Goal: Task Accomplishment & Management: Complete application form

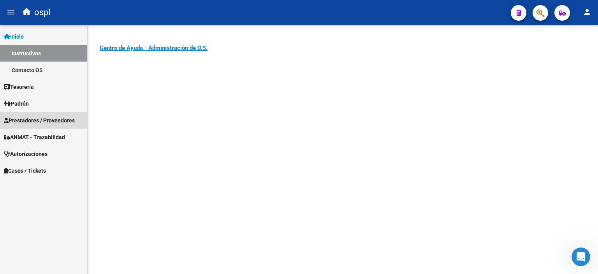
click at [42, 123] on span "Prestadores / Proveedores" at bounding box center [39, 120] width 71 height 9
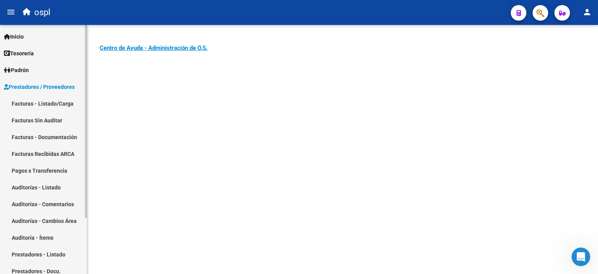
click at [52, 105] on link "Facturas - Listado/Carga" at bounding box center [43, 103] width 87 height 17
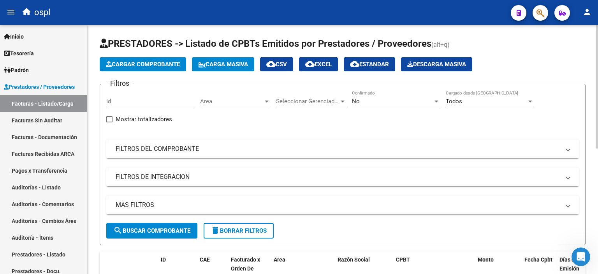
click at [192, 31] on div "Video tutorial PRESTADORES -> Listado de CPBTs Emitidos por Prestadores / Prove…" at bounding box center [342, 273] width 511 height 497
click at [176, 35] on div "Video tutorial PRESTADORES -> Listado de CPBTs Emitidos por Prestadores / Prove…" at bounding box center [342, 273] width 511 height 497
click at [98, 42] on div "Video tutorial PRESTADORES -> Listado de CPBTs Emitidos por Prestadores / Prove…" at bounding box center [342, 273] width 511 height 497
click at [145, 63] on span "Cargar Comprobante" at bounding box center [143, 64] width 74 height 7
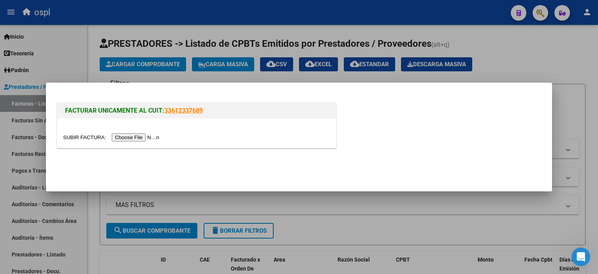
click at [144, 139] on input "file" at bounding box center [112, 137] width 99 height 8
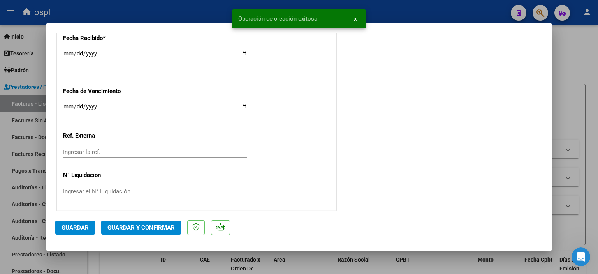
scroll to position [528, 0]
click at [63, 105] on input "Ingresar la fecha" at bounding box center [155, 108] width 184 height 12
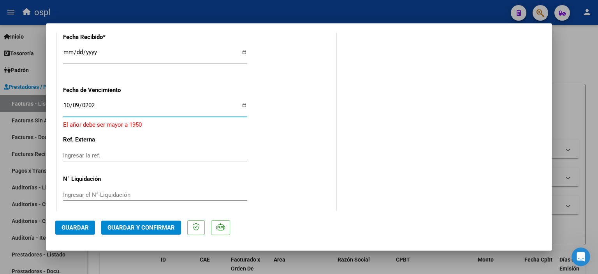
type input "[DATE]"
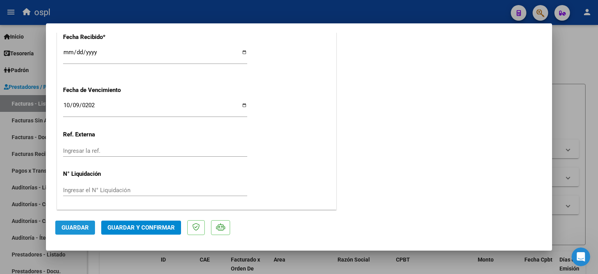
click at [79, 228] on span "Guardar" at bounding box center [75, 227] width 27 height 7
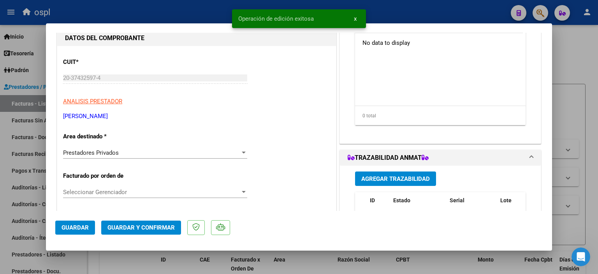
scroll to position [0, 0]
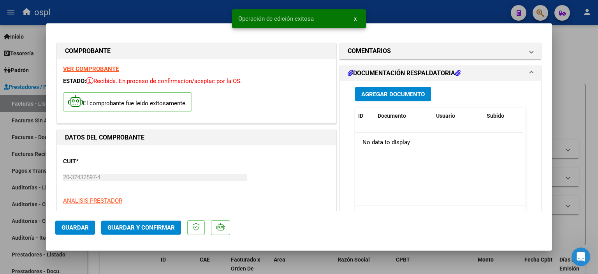
click at [380, 97] on span "Agregar Documento" at bounding box center [393, 94] width 63 height 7
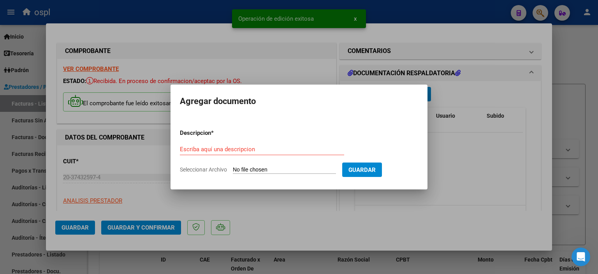
click at [272, 166] on input "Seleccionar Archivo" at bounding box center [284, 169] width 103 height 7
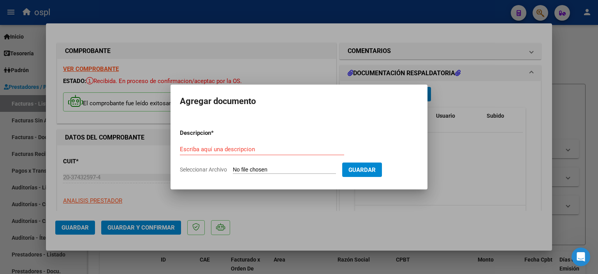
type input "C:\fakepath\[PERSON_NAME] ORDEN 49626.pdf"
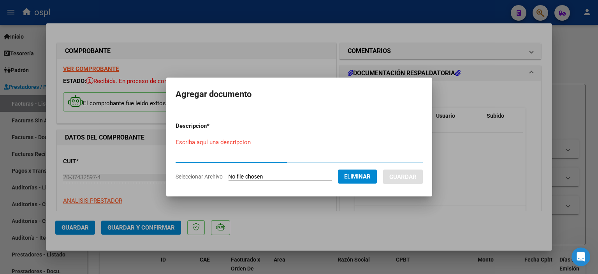
click at [307, 143] on input "Escriba aquí una descripcion" at bounding box center [261, 142] width 171 height 7
paste input "[PERSON_NAME] ORDEN 49626"
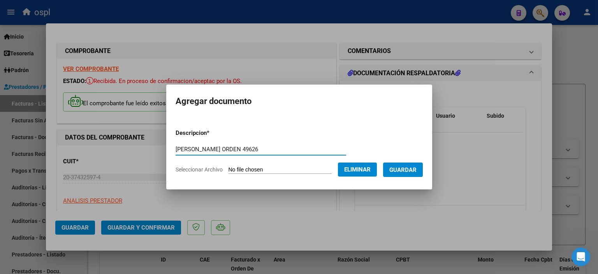
type input "[PERSON_NAME] ORDEN 49626"
click at [399, 169] on span "Guardar" at bounding box center [403, 169] width 27 height 7
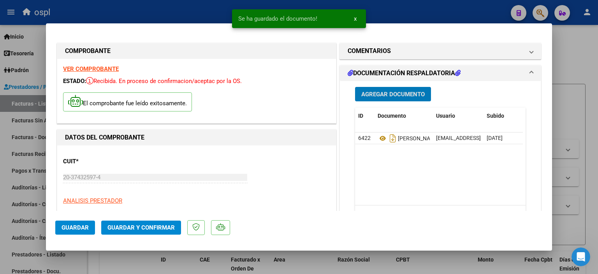
click at [373, 98] on button "Agregar Documento" at bounding box center [393, 94] width 76 height 14
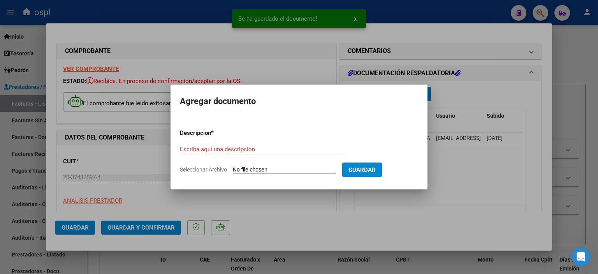
click at [280, 171] on input "Seleccionar Archivo" at bounding box center [284, 169] width 103 height 7
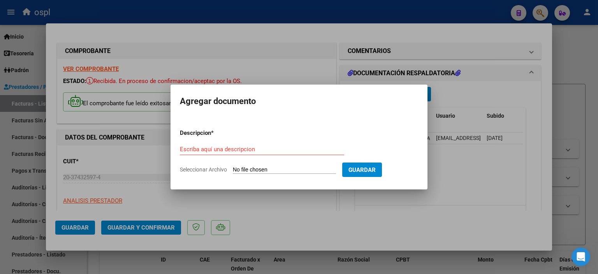
type input "C:\fakepath\pañalera constitucion.jpg"
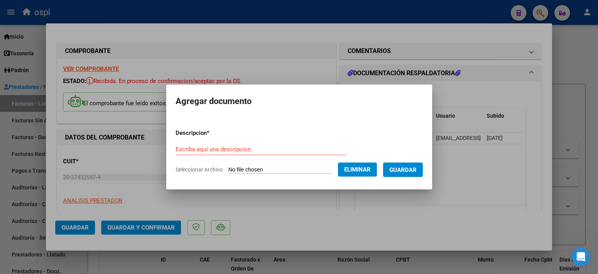
click at [291, 149] on input "Escriba aquí una descripcion" at bounding box center [261, 149] width 171 height 7
paste input "pañalera constitucion"
type input "pañalera constitucion"
click at [413, 168] on span "Guardar" at bounding box center [403, 169] width 27 height 7
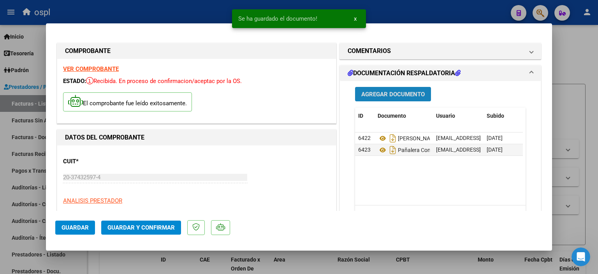
click at [394, 95] on span "Agregar Documento" at bounding box center [393, 94] width 63 height 7
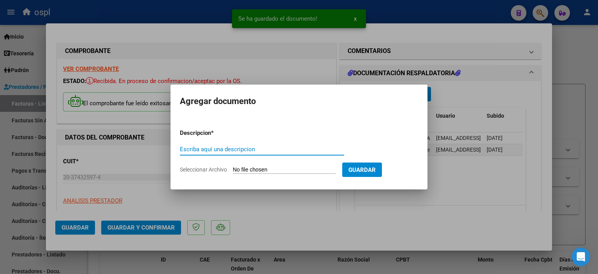
click at [276, 171] on input "Seleccionar Archivo" at bounding box center [284, 169] width 103 height 7
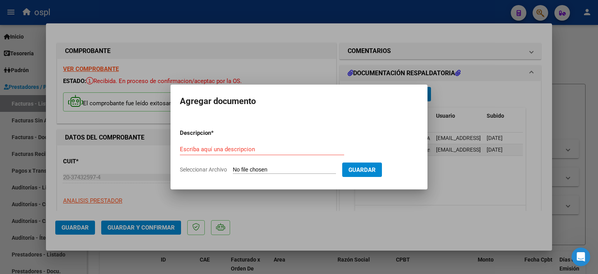
type input "C:\fakepath\[PERSON_NAME] ORDEN.jpeg"
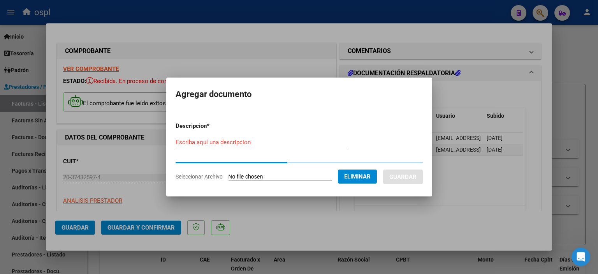
click at [317, 142] on input "Escriba aquí una descripcion" at bounding box center [261, 142] width 171 height 7
paste input "[PERSON_NAME] ORDEN"
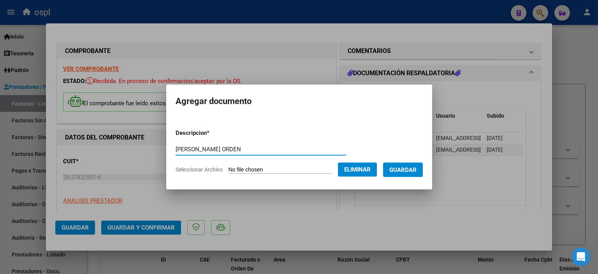
type input "[PERSON_NAME] ORDEN"
click at [408, 176] on button "Guardar" at bounding box center [403, 169] width 40 height 14
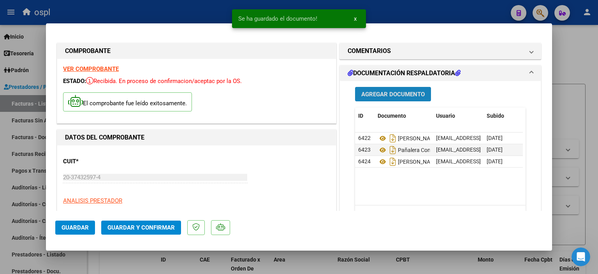
click at [384, 90] on span "Agregar Documento" at bounding box center [393, 93] width 63 height 7
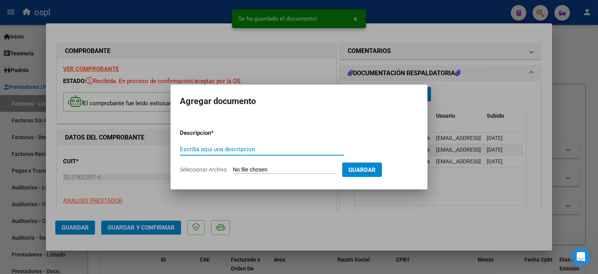
click at [279, 167] on input "Seleccionar Archivo" at bounding box center [284, 169] width 103 height 7
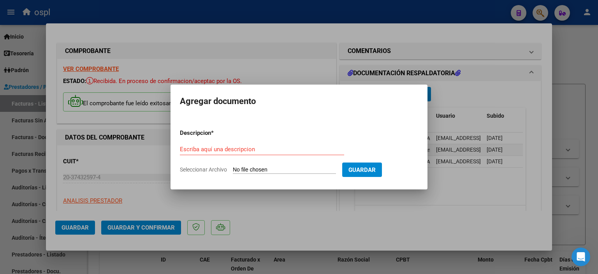
type input "C:\fakepath\[PERSON_NAME] PRESUPUESTO.jpeg"
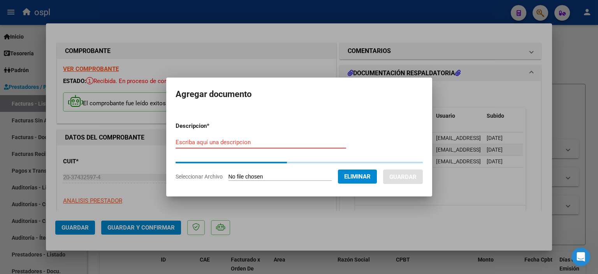
click at [323, 143] on input "Escriba aquí una descripcion" at bounding box center [261, 142] width 171 height 7
paste input "[PERSON_NAME] PRESUPUESTO"
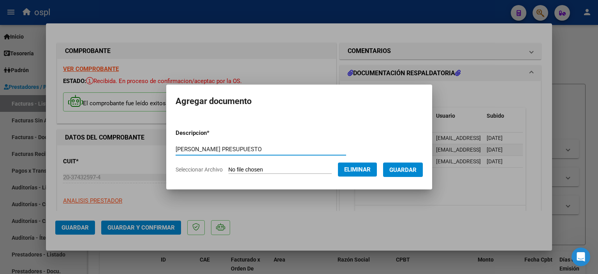
type input "[PERSON_NAME] PRESUPUESTO"
click at [410, 171] on span "Guardar" at bounding box center [403, 169] width 27 height 7
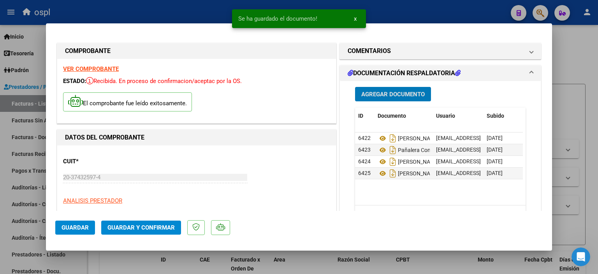
click at [76, 229] on span "Guardar" at bounding box center [75, 227] width 27 height 7
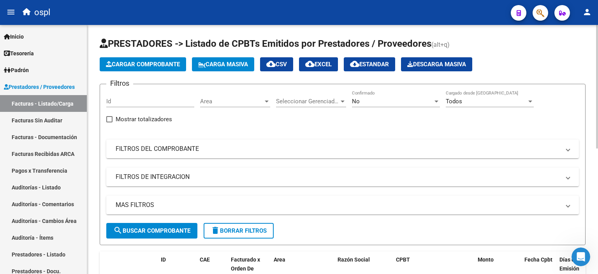
click at [95, 117] on div "Video tutorial PRESTADORES -> Listado de CPBTs Emitidos por Prestadores / Prove…" at bounding box center [342, 273] width 511 height 497
